Goal: Task Accomplishment & Management: Manage account settings

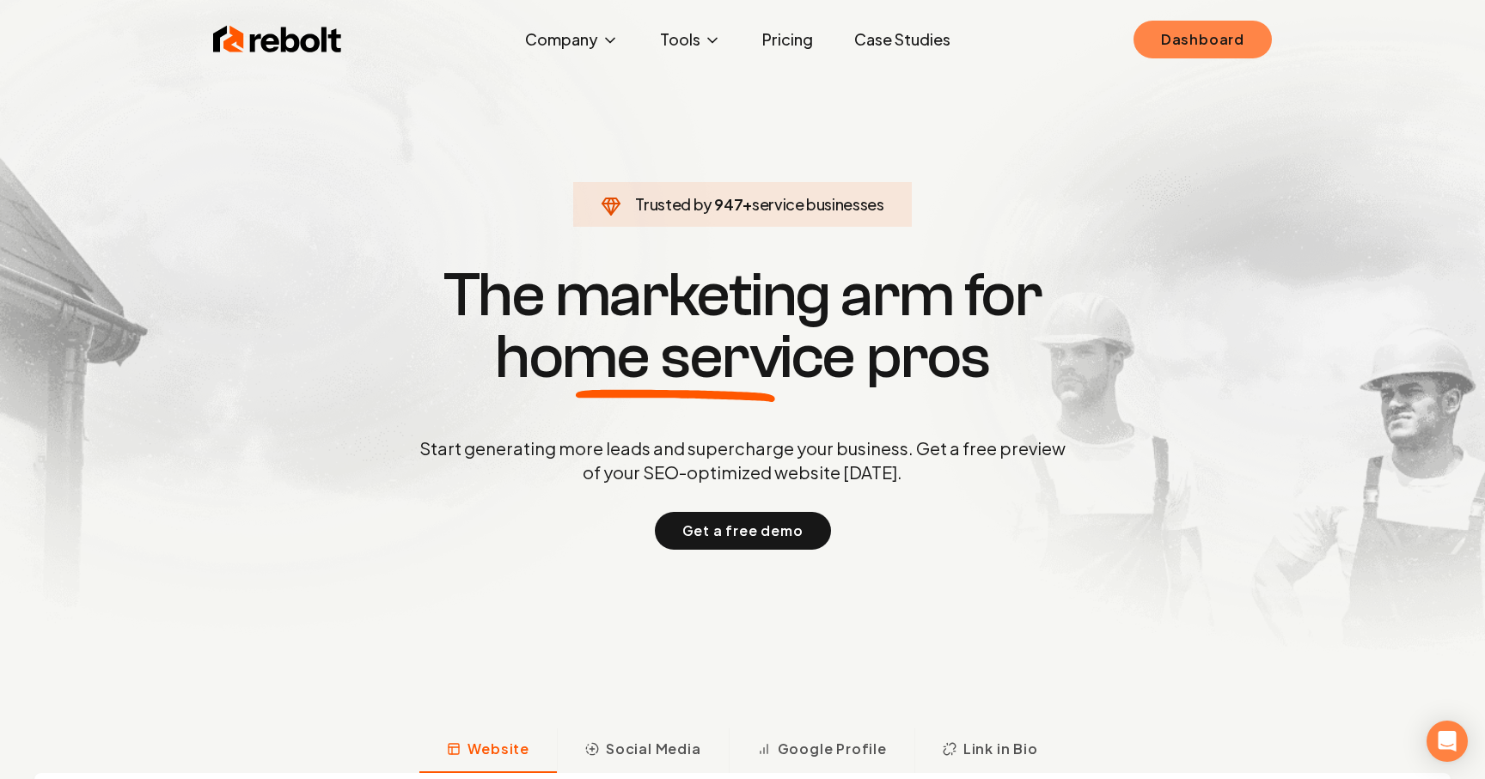
click at [1163, 31] on link "Dashboard" at bounding box center [1202, 40] width 138 height 38
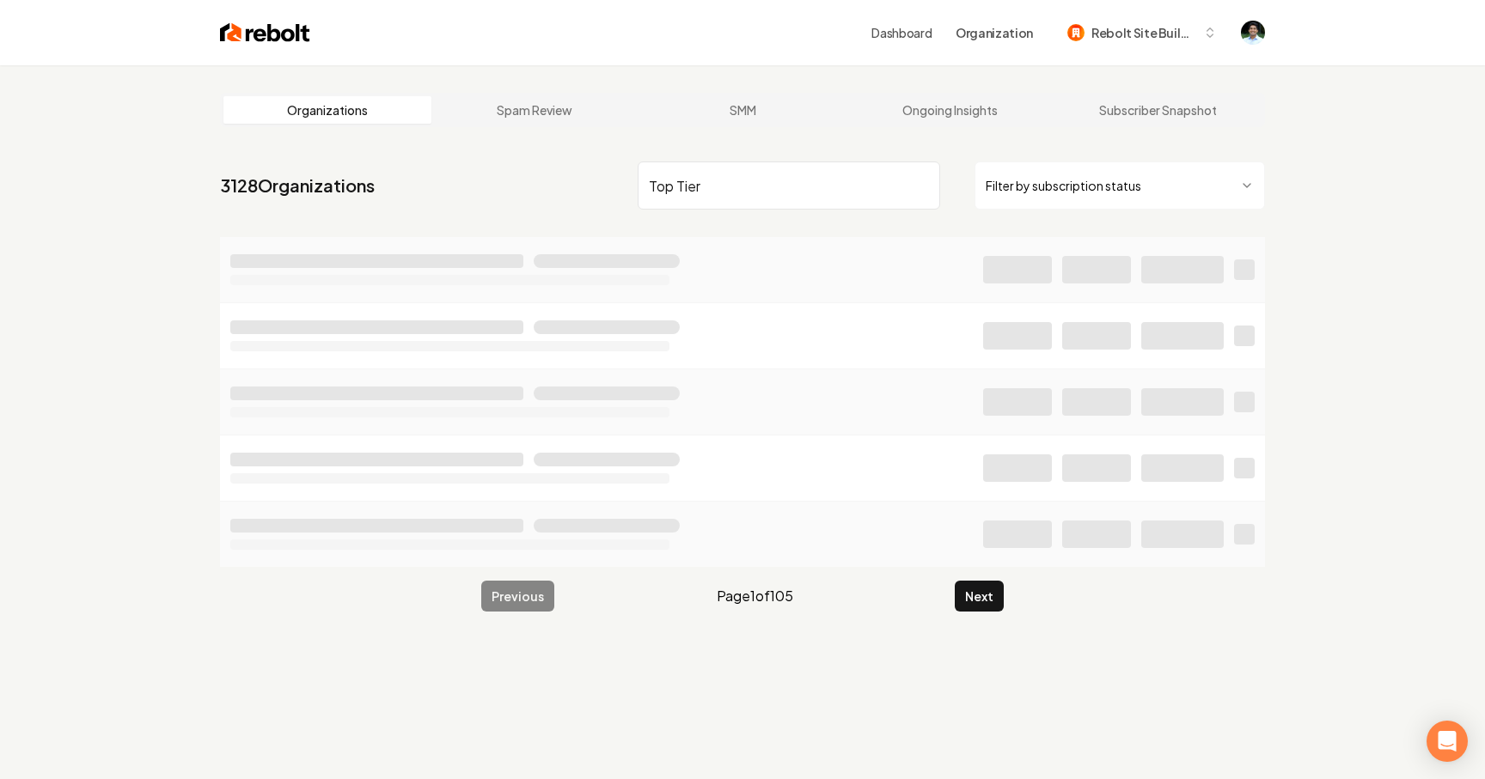
type input "Top Tier"
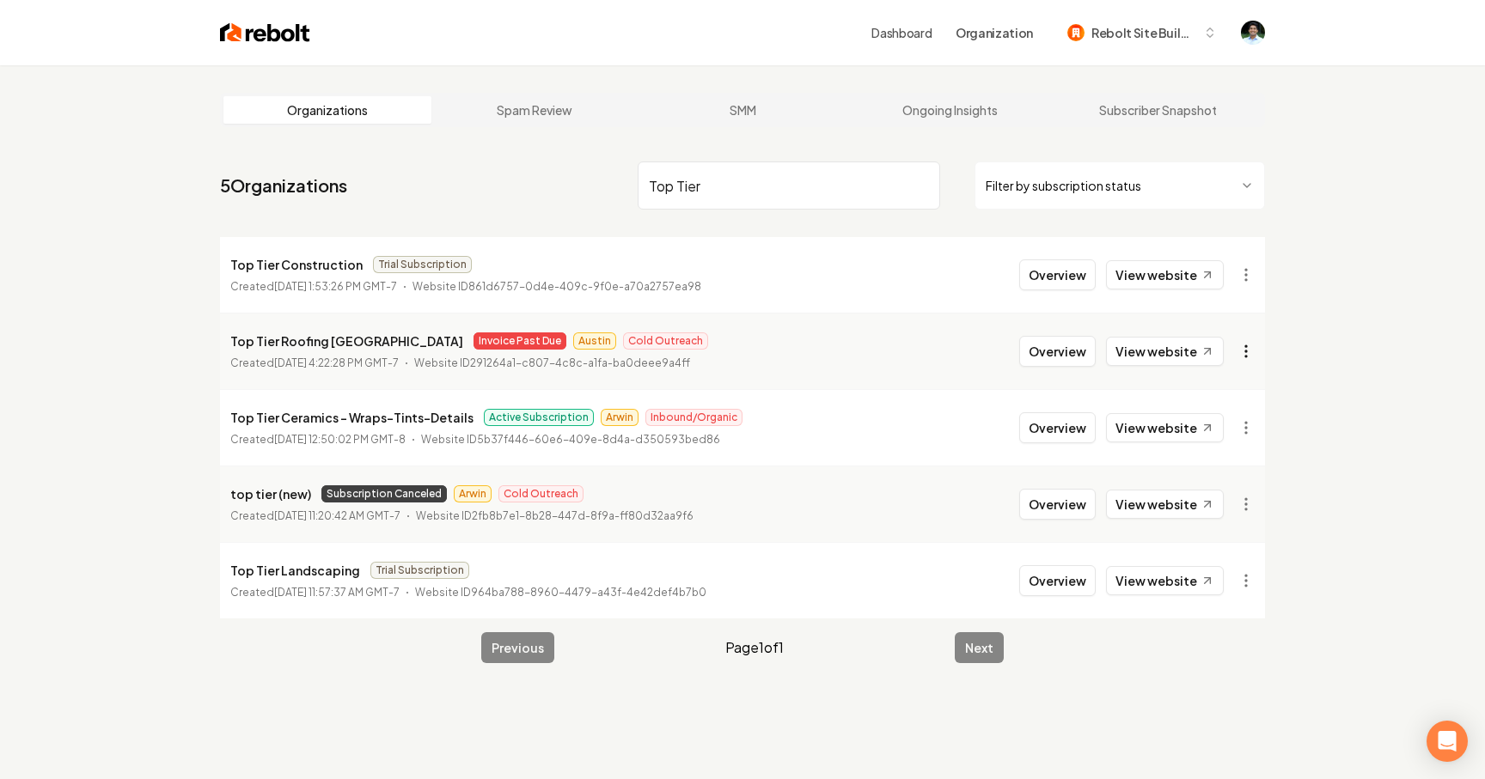
click at [1245, 355] on html "Dashboard Organization Rebolt Site Builder Organizations Spam Review SMM Ongoin…" at bounding box center [742, 389] width 1485 height 779
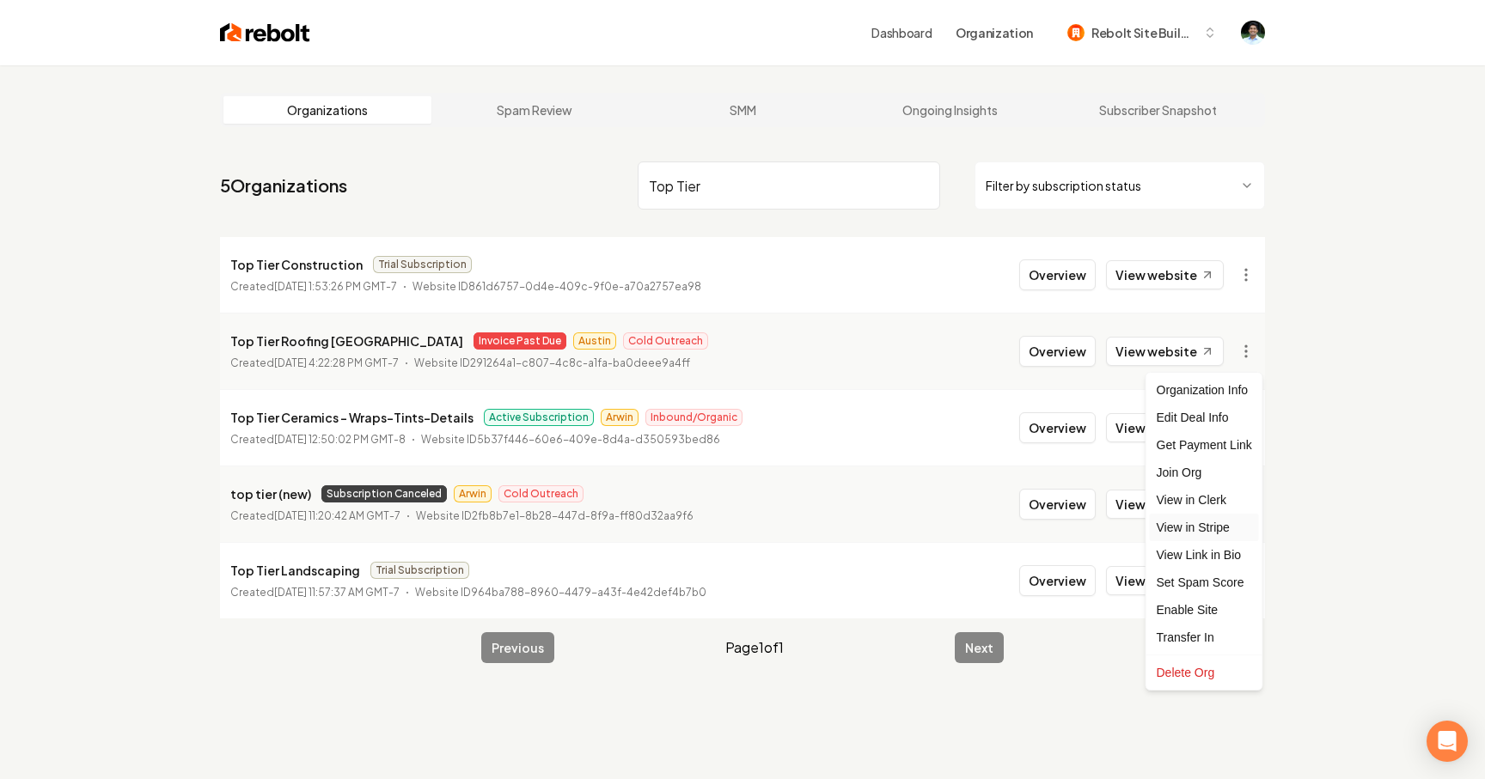
click at [1194, 530] on link "View in Stripe" at bounding box center [1204, 527] width 109 height 27
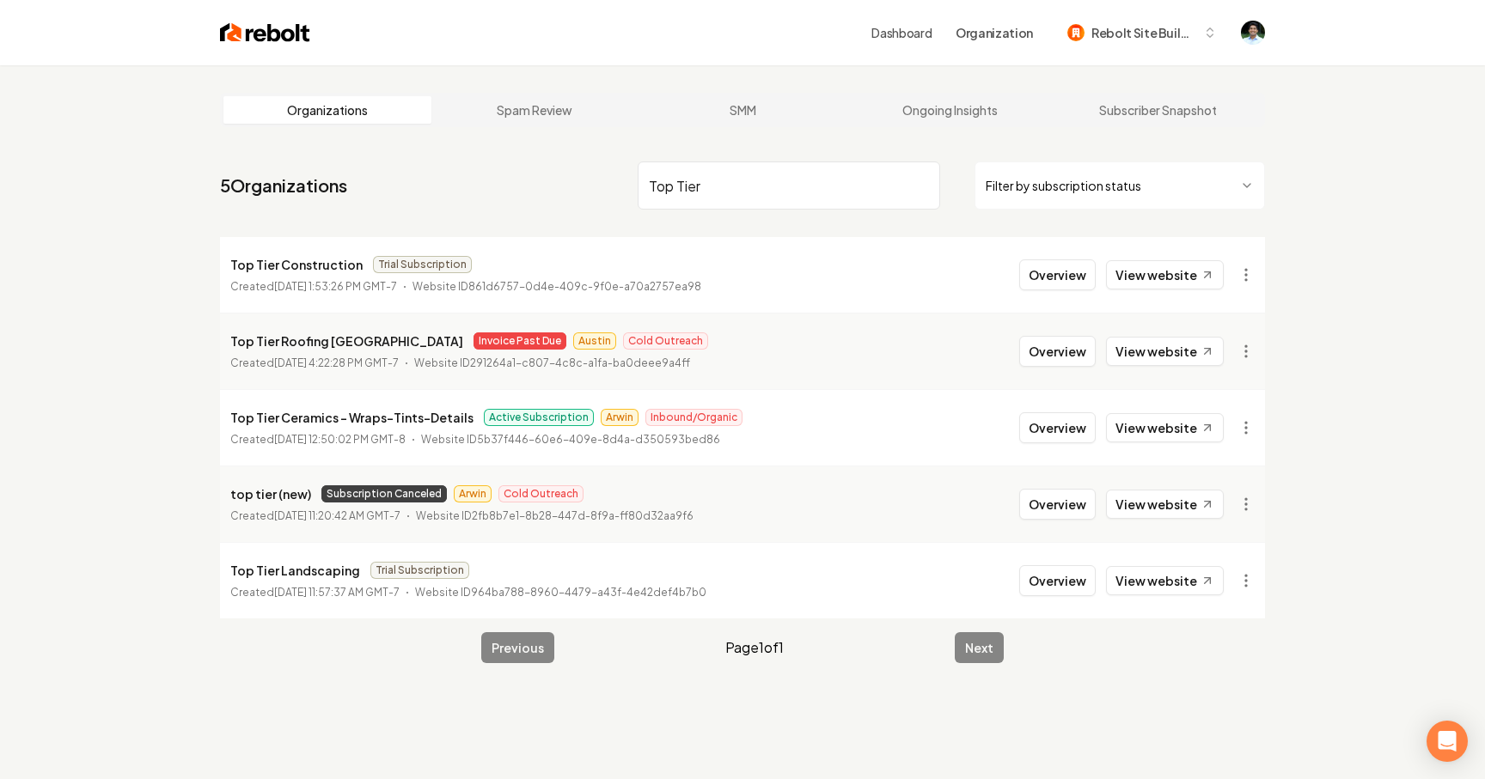
click at [498, 193] on nav "5 Organizations Top Tier Filter by subscription status" at bounding box center [742, 193] width 1045 height 76
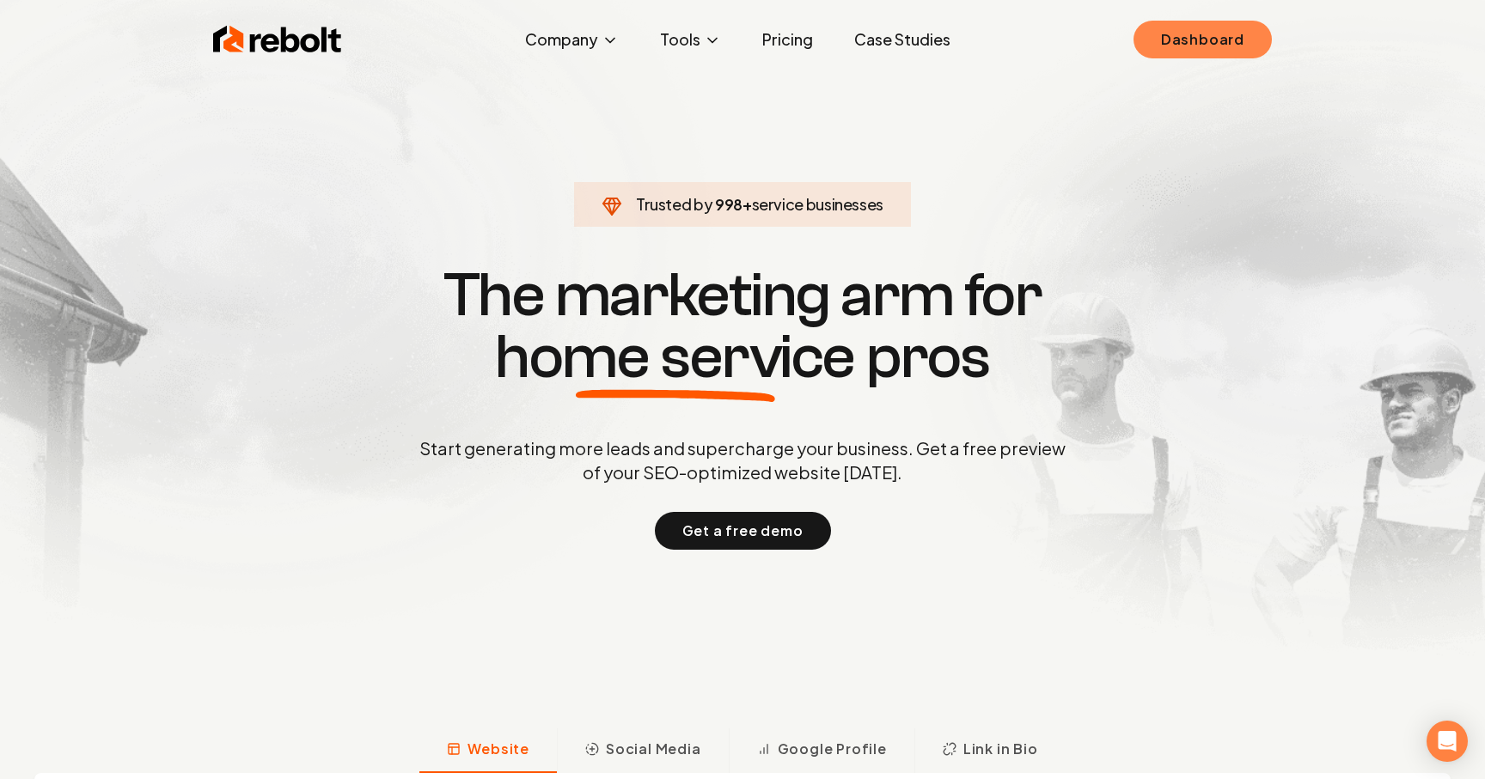
click at [1193, 33] on link "Dashboard" at bounding box center [1202, 40] width 138 height 38
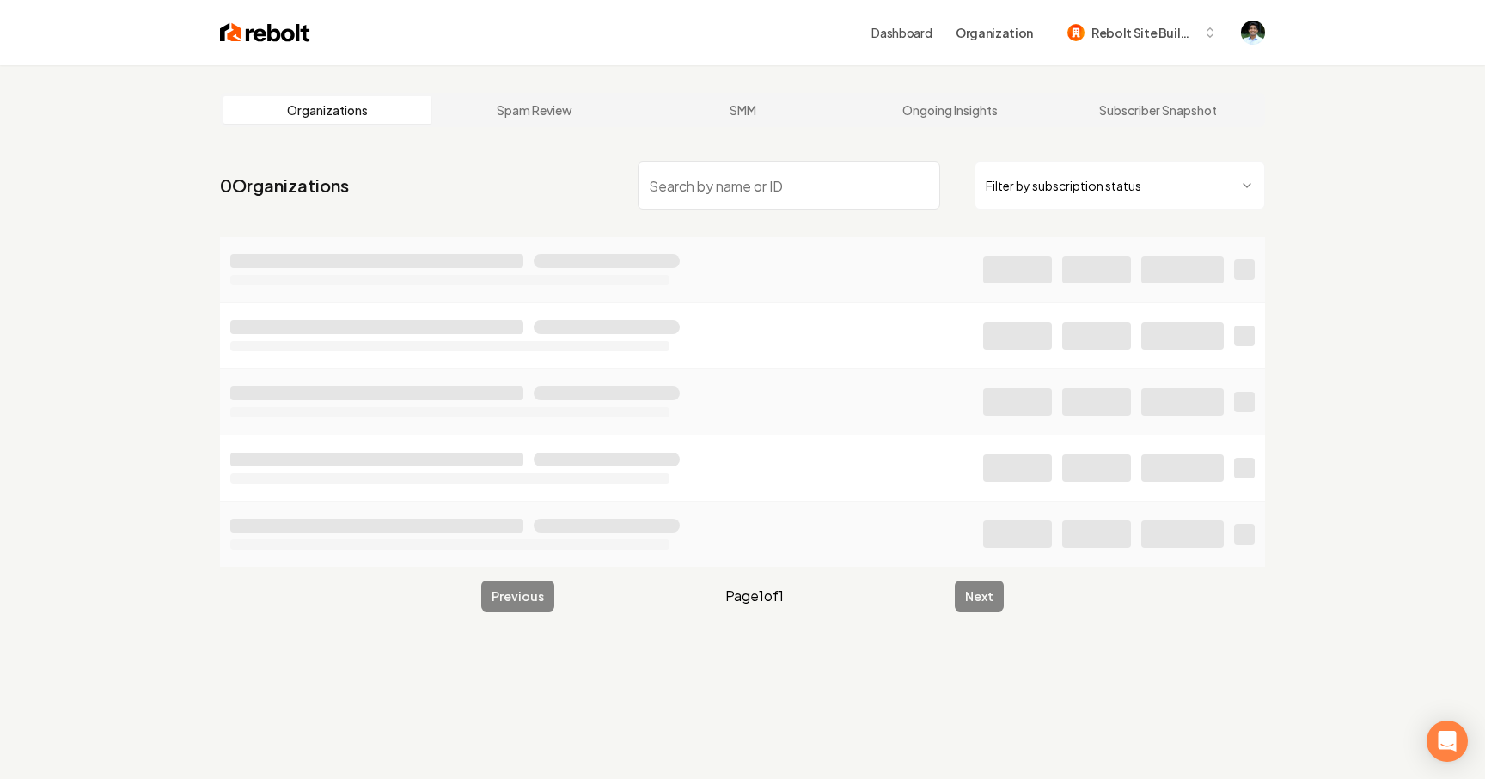
click at [668, 208] on input "search" at bounding box center [788, 186] width 302 height 48
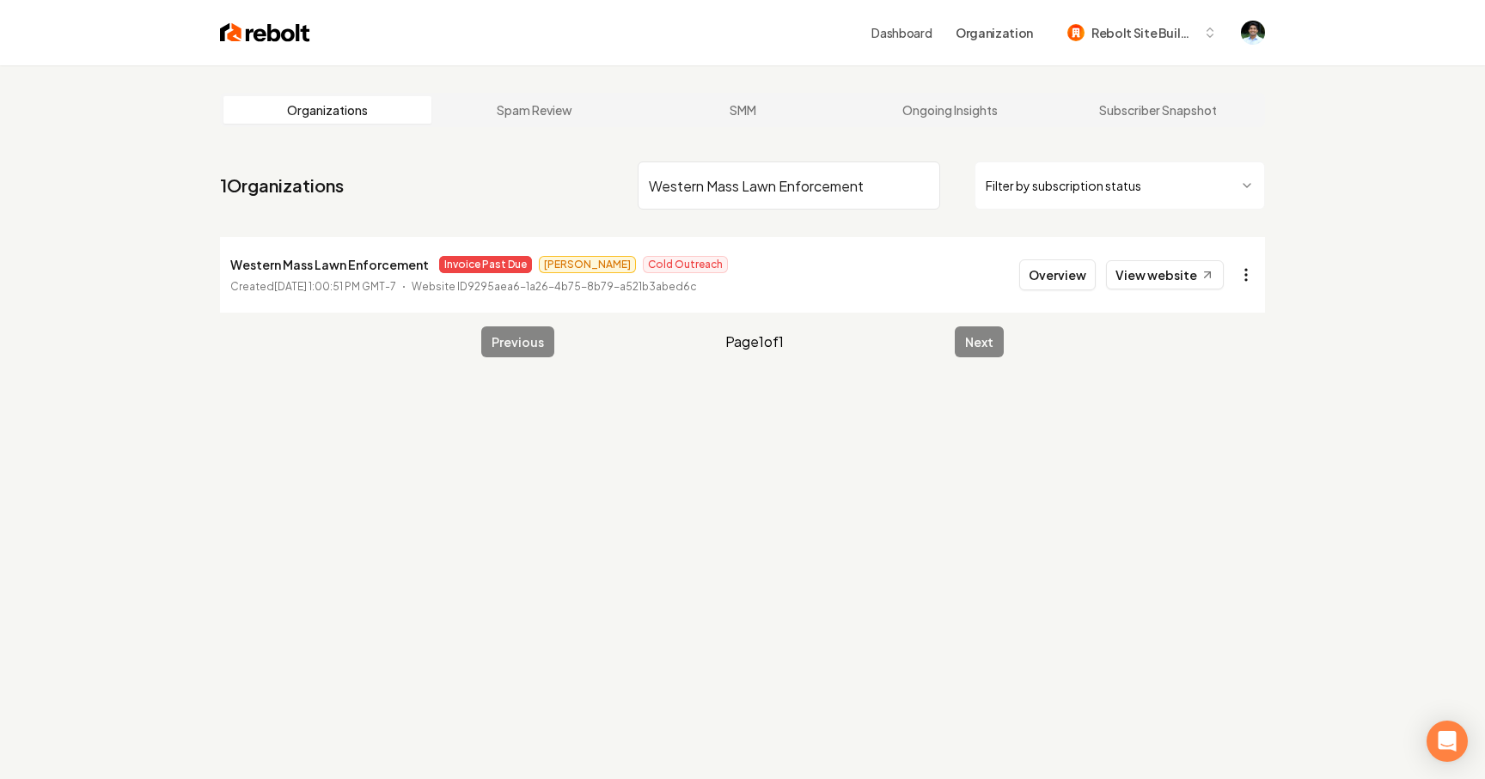
type input "Western Mass Lawn Enforcement"
click at [1240, 274] on html "Dashboard Organization Rebolt Site Builder Organizations Spam Review SMM Ongoin…" at bounding box center [742, 389] width 1485 height 779
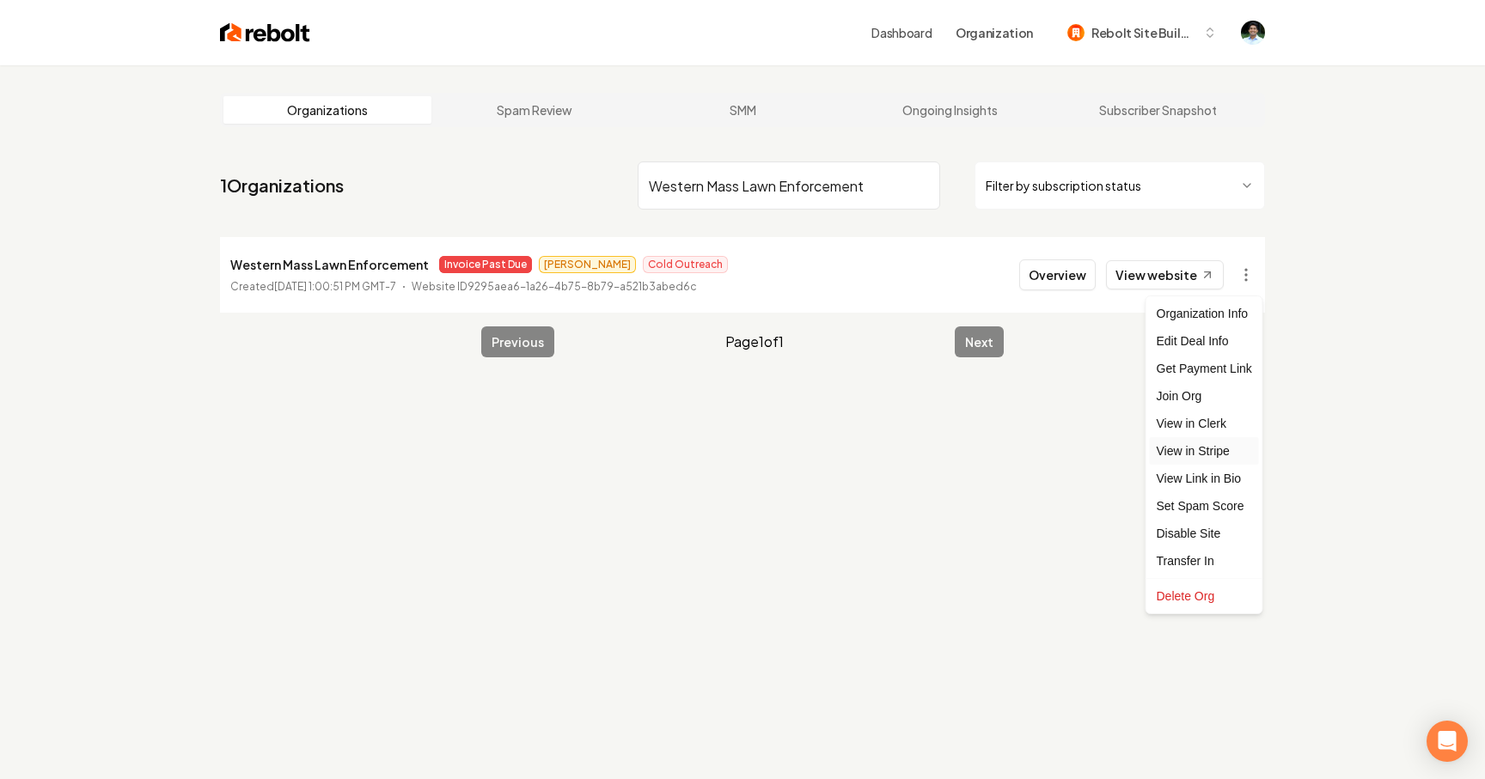
click at [1196, 444] on link "View in Stripe" at bounding box center [1204, 450] width 109 height 27
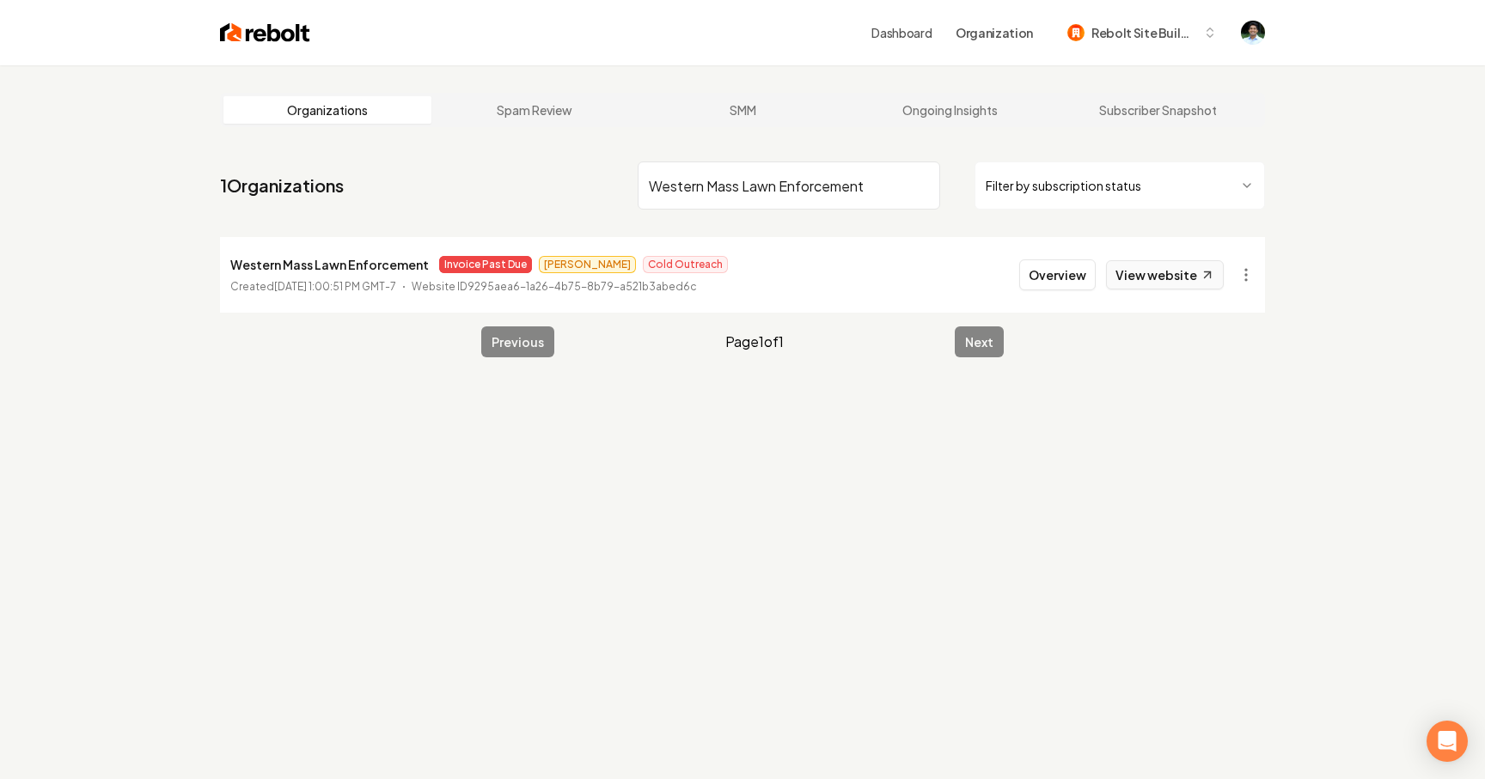
click at [1168, 283] on link "View website" at bounding box center [1165, 274] width 118 height 29
